Goal: Find contact information: Find contact information

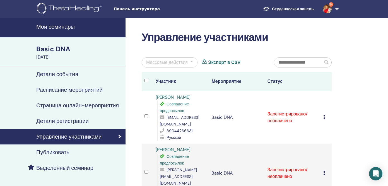
scroll to position [33, 0]
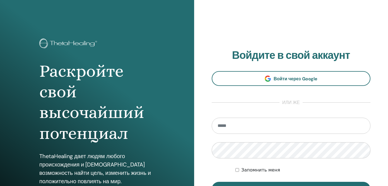
type input "*"
type input "**********"
click at [212, 182] on button "Вход" at bounding box center [291, 189] width 159 height 14
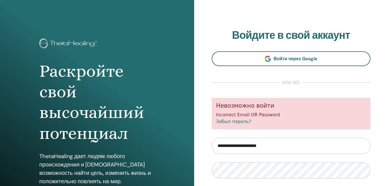
click at [229, 147] on input "**********" at bounding box center [291, 146] width 159 height 16
type input "**********"
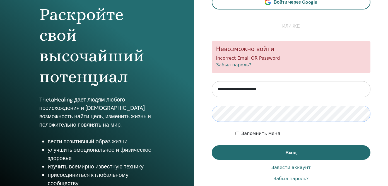
scroll to position [59, 0]
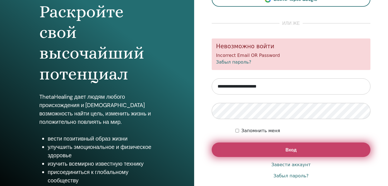
click at [266, 148] on button "Вход" at bounding box center [291, 149] width 159 height 14
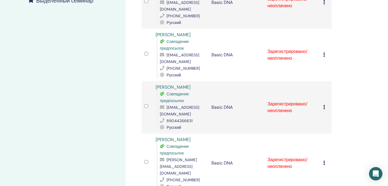
scroll to position [171, 0]
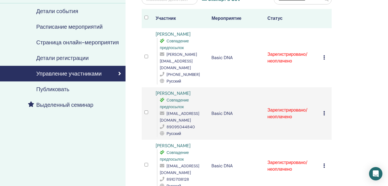
scroll to position [89, 0]
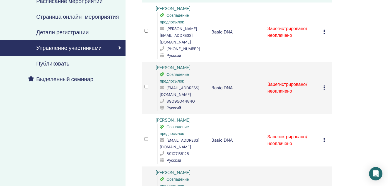
drag, startPoint x: 206, startPoint y: 58, endPoint x: 176, endPoint y: 59, distance: 30.1
click at [176, 62] on td "[PERSON_NAME] Совпадение предпосылок [EMAIL_ADDRESS][DOMAIN_NAME] 89095044840 Р…" at bounding box center [181, 88] width 56 height 52
click at [204, 64] on div "[PERSON_NAME] Совпадение предпосылок [EMAIL_ADDRESS][DOMAIN_NAME] 89095044840 Р…" at bounding box center [181, 87] width 50 height 47
drag, startPoint x: 203, startPoint y: 60, endPoint x: 154, endPoint y: 58, distance: 49.4
click at [154, 62] on td "[PERSON_NAME] Совпадение предпосылок [EMAIL_ADDRESS][DOMAIN_NAME] 89095044840 Р…" at bounding box center [181, 88] width 56 height 52
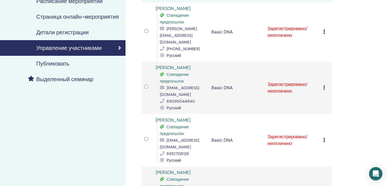
copy link "[PERSON_NAME]"
drag, startPoint x: 200, startPoint y: 82, endPoint x: 167, endPoint y: 82, distance: 32.9
click at [167, 84] on div "tvp1112@yandex.ru" at bounding box center [183, 90] width 46 height 13
copy span "tvp1112@yandex.ru"
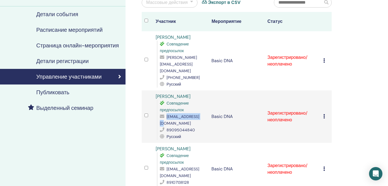
scroll to position [58, 0]
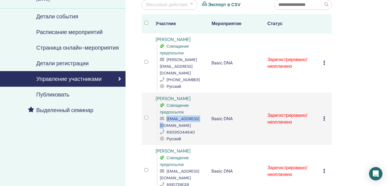
drag, startPoint x: 199, startPoint y: 39, endPoint x: 156, endPoint y: 39, distance: 43.5
click at [156, 39] on div "Anita Konstantinova Совпадение предпосылок anita.konstantinova@gmail.com +371 2…" at bounding box center [181, 63] width 50 height 54
copy link "Anita Konstantinova"
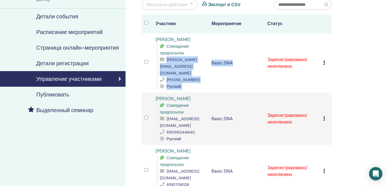
drag, startPoint x: 221, startPoint y: 67, endPoint x: 161, endPoint y: 68, distance: 60.0
click at [161, 68] on tr "Anita Konstantinova Совпадение предпосылок anita.konstantinova@gmail.com +371 2…" at bounding box center [237, 62] width 190 height 59
click at [161, 68] on span "anita.konstantinova@gmail.com" at bounding box center [178, 66] width 37 height 18
drag, startPoint x: 160, startPoint y: 67, endPoint x: 216, endPoint y: 66, distance: 55.8
click at [197, 66] on span "anita.konstantinova@gmail.com" at bounding box center [178, 66] width 37 height 18
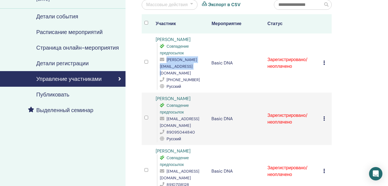
copy span "anita.konstantinova@gmail.com"
